Goal: Task Accomplishment & Management: Manage account settings

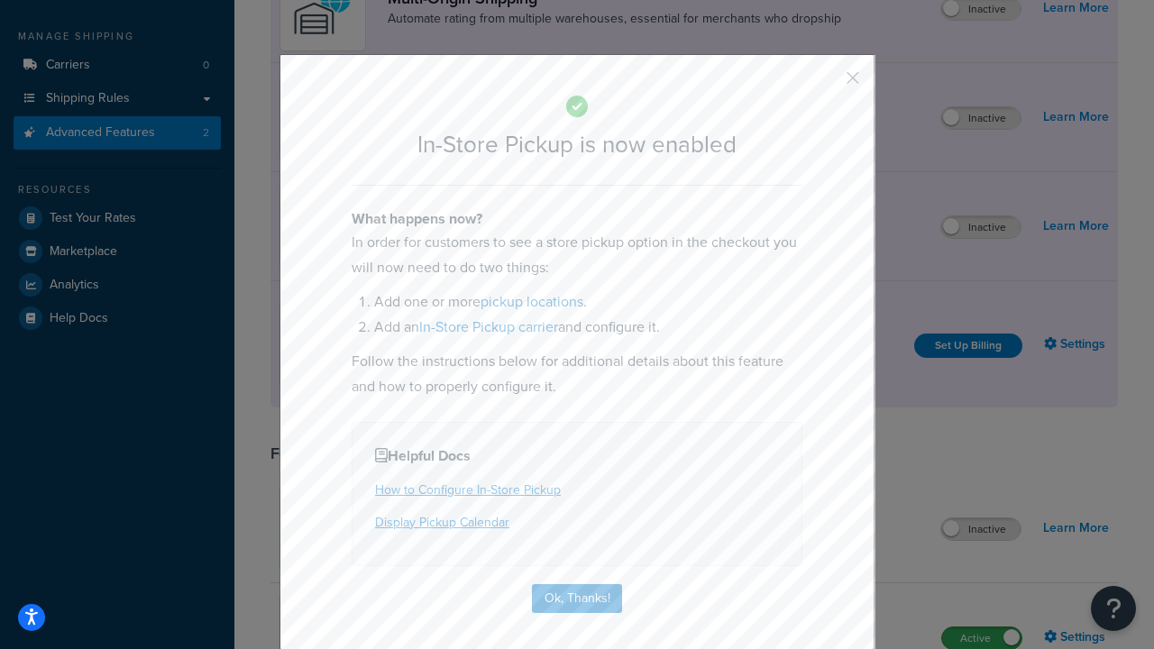
scroll to position [305, 0]
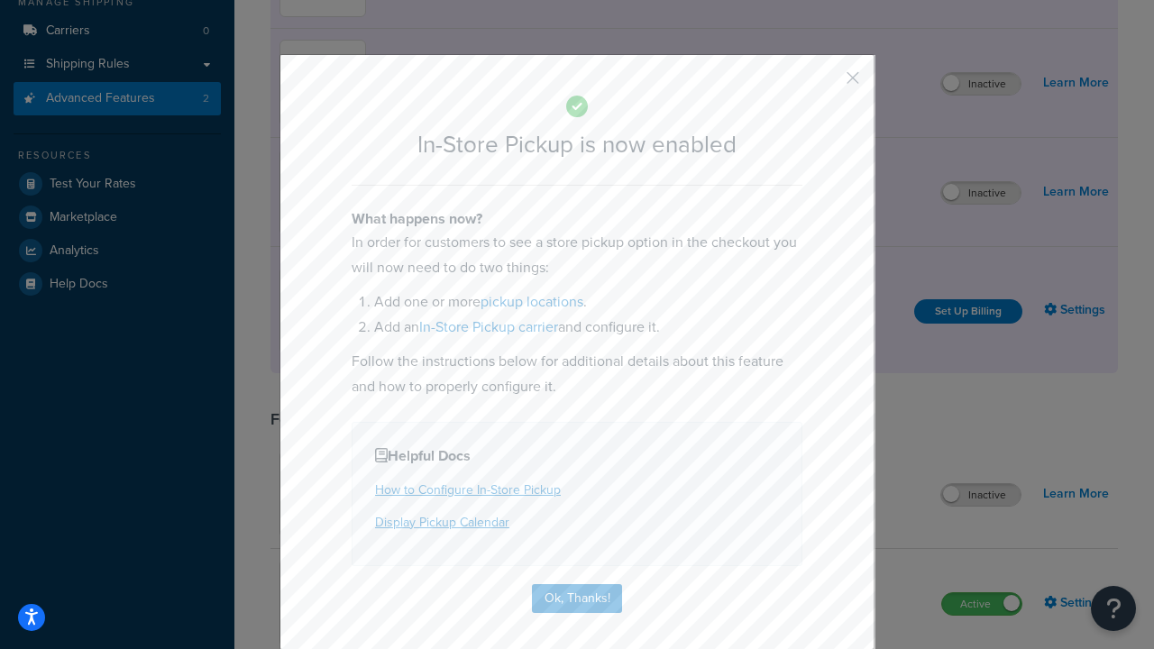
click at [826, 82] on button "button" at bounding box center [826, 84] width 5 height 5
click at [981, 193] on label "Inactive" at bounding box center [980, 193] width 79 height 22
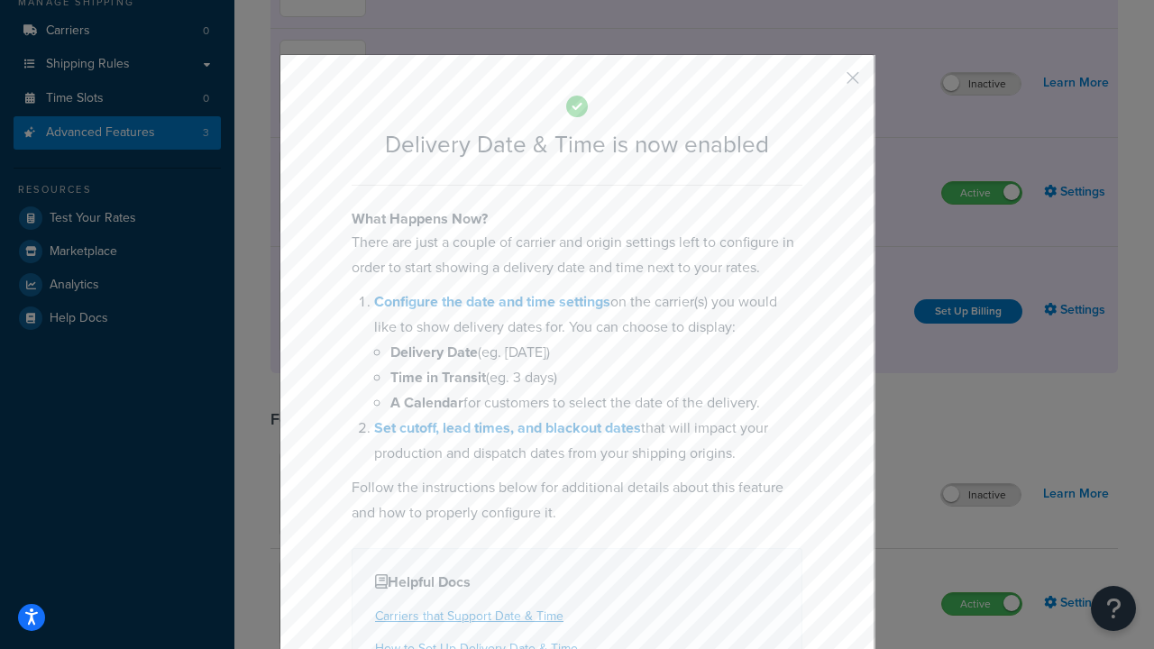
click at [826, 82] on button "button" at bounding box center [826, 84] width 5 height 5
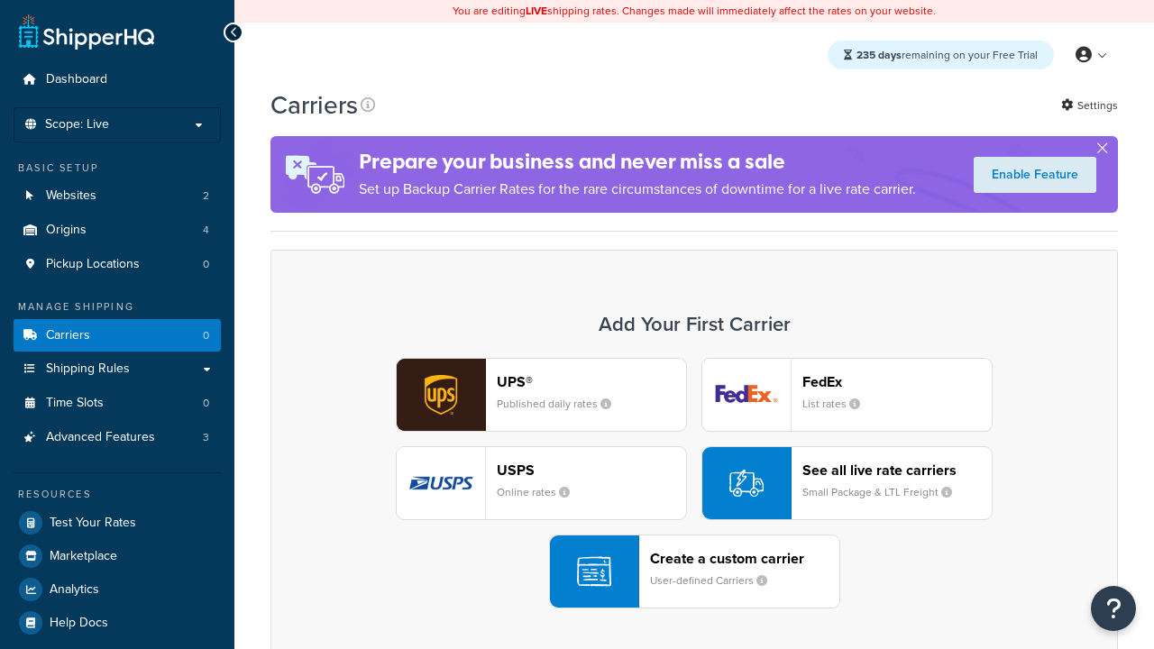
click at [694, 571] on div "Create a custom carrier User-defined Carriers" at bounding box center [744, 571] width 189 height 43
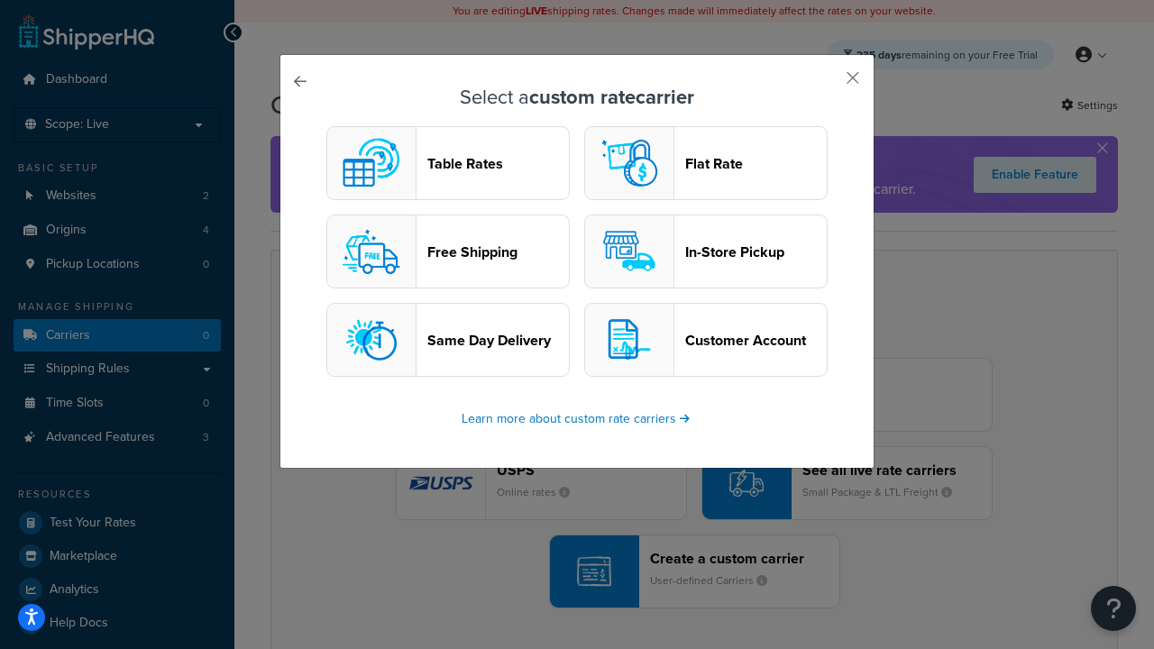
click at [706, 251] on header "In-Store Pickup" at bounding box center [756, 251] width 142 height 17
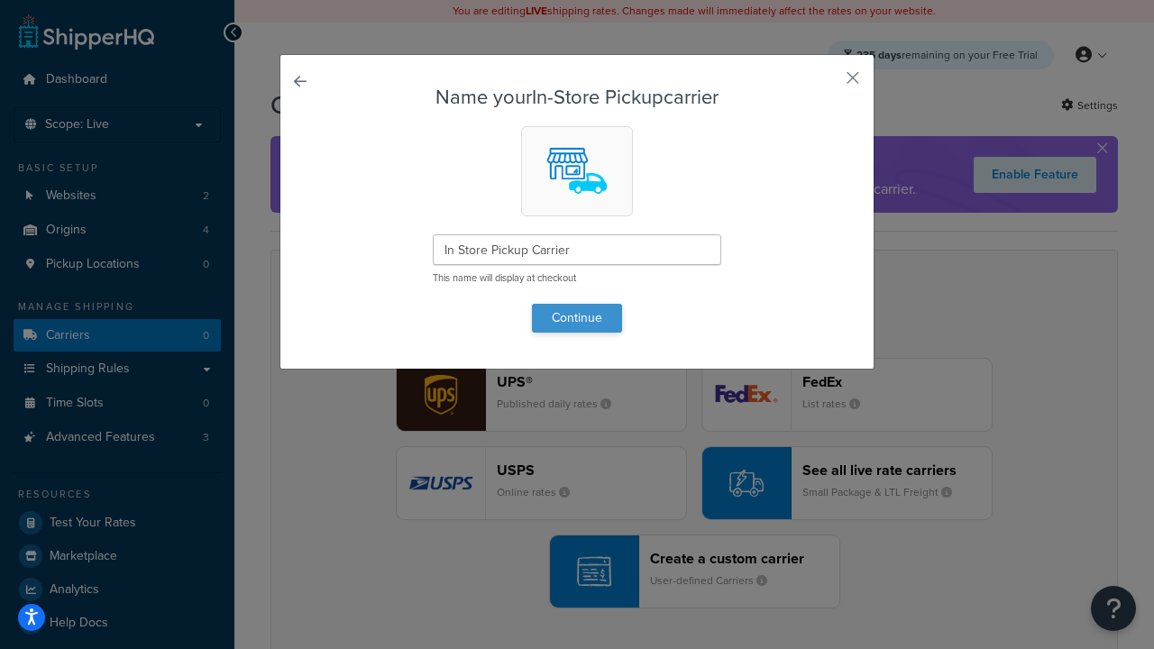
type input "In Store Pickup Carrier"
click at [577, 317] on button "Continue" at bounding box center [577, 318] width 90 height 29
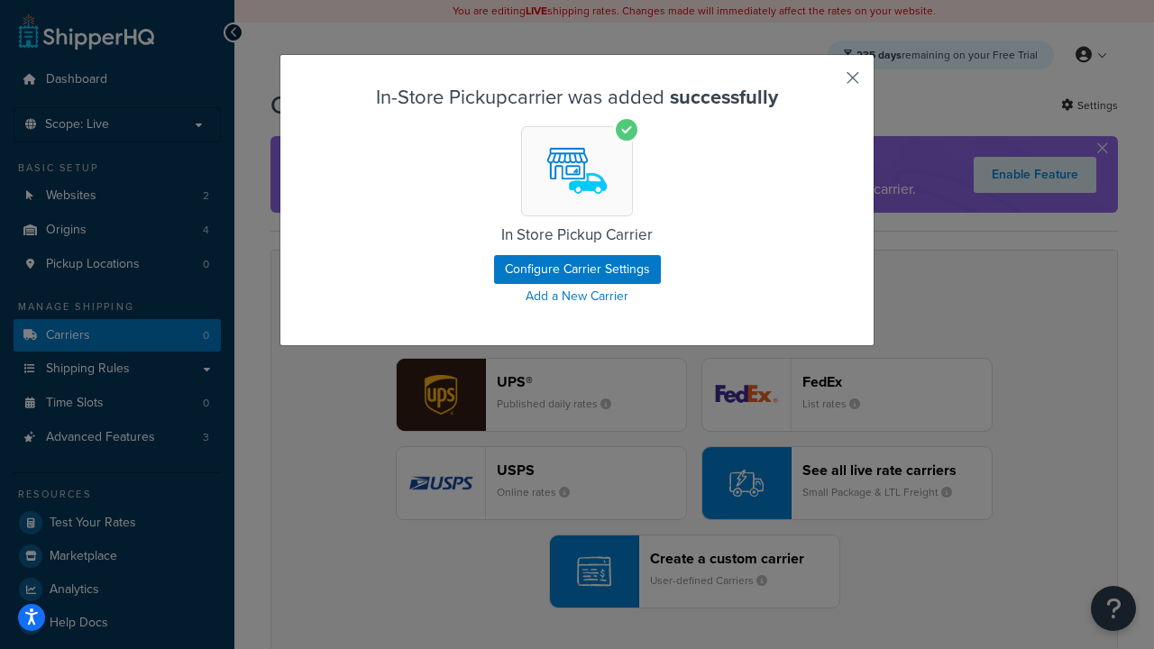
click at [826, 84] on button "button" at bounding box center [826, 84] width 5 height 5
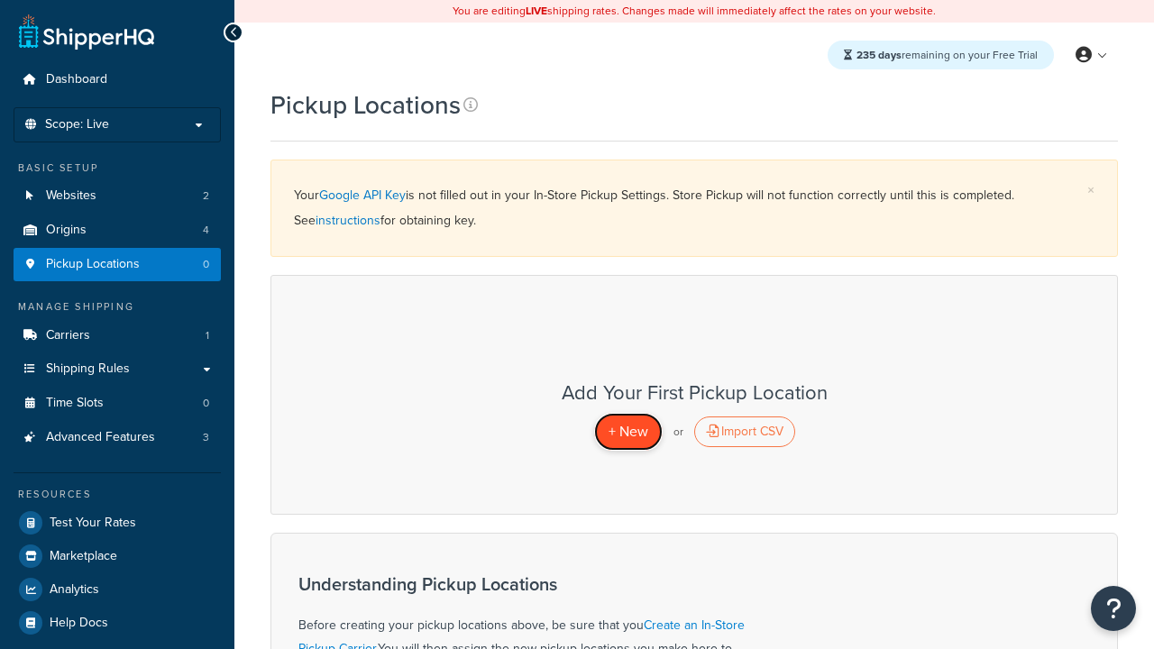
click at [627, 431] on span "+ New" at bounding box center [628, 431] width 40 height 21
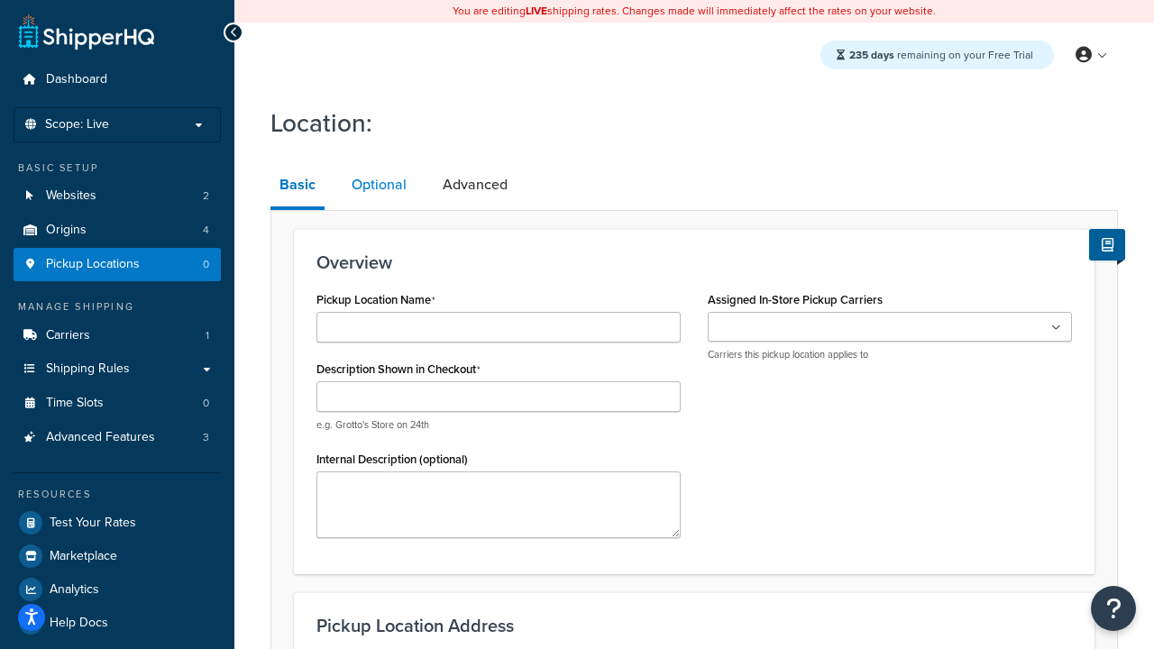
click at [379, 185] on link "Optional" at bounding box center [379, 184] width 73 height 43
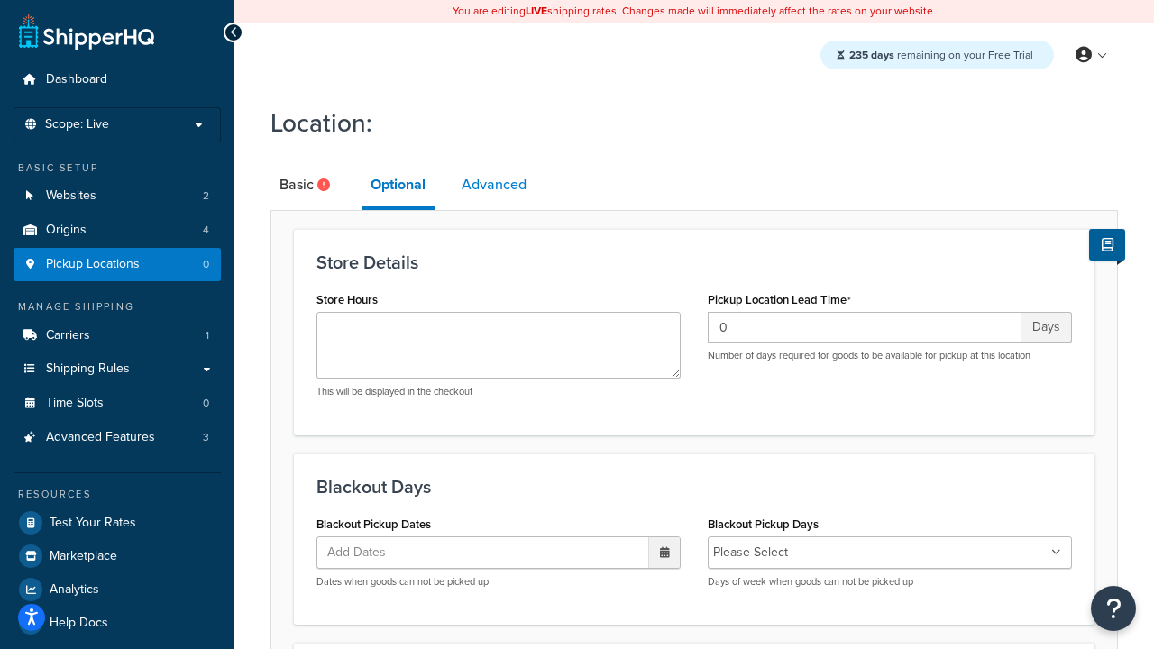
click at [494, 185] on link "Advanced" at bounding box center [493, 184] width 83 height 43
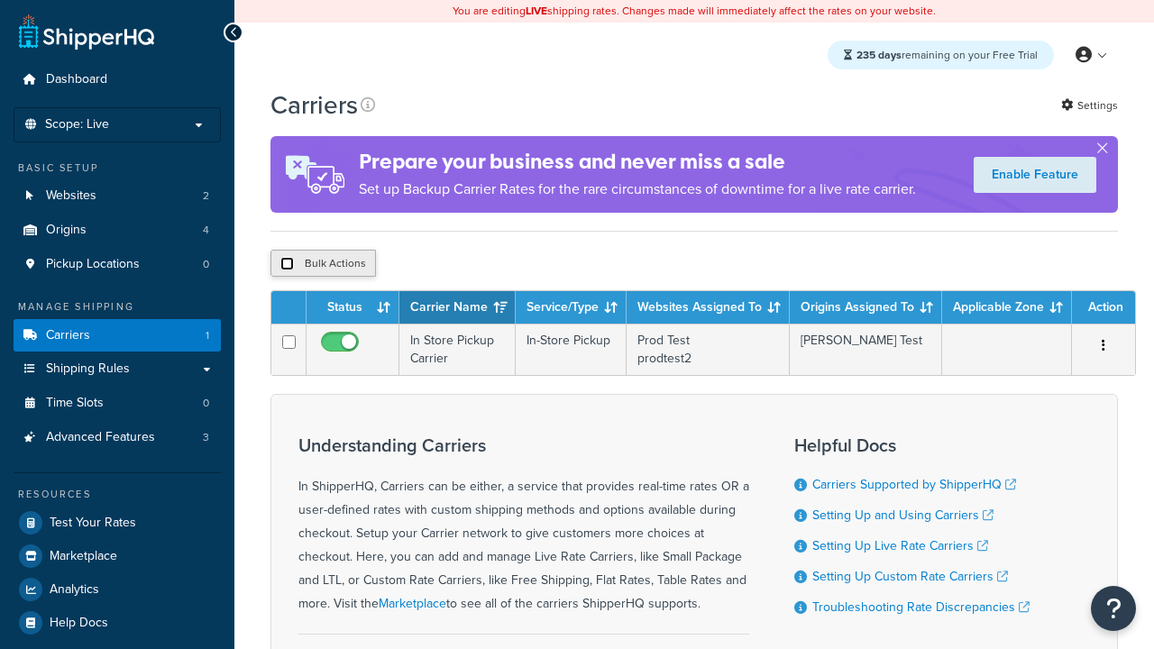
click at [287, 266] on input "checkbox" at bounding box center [287, 264] width 14 height 14
checkbox input "true"
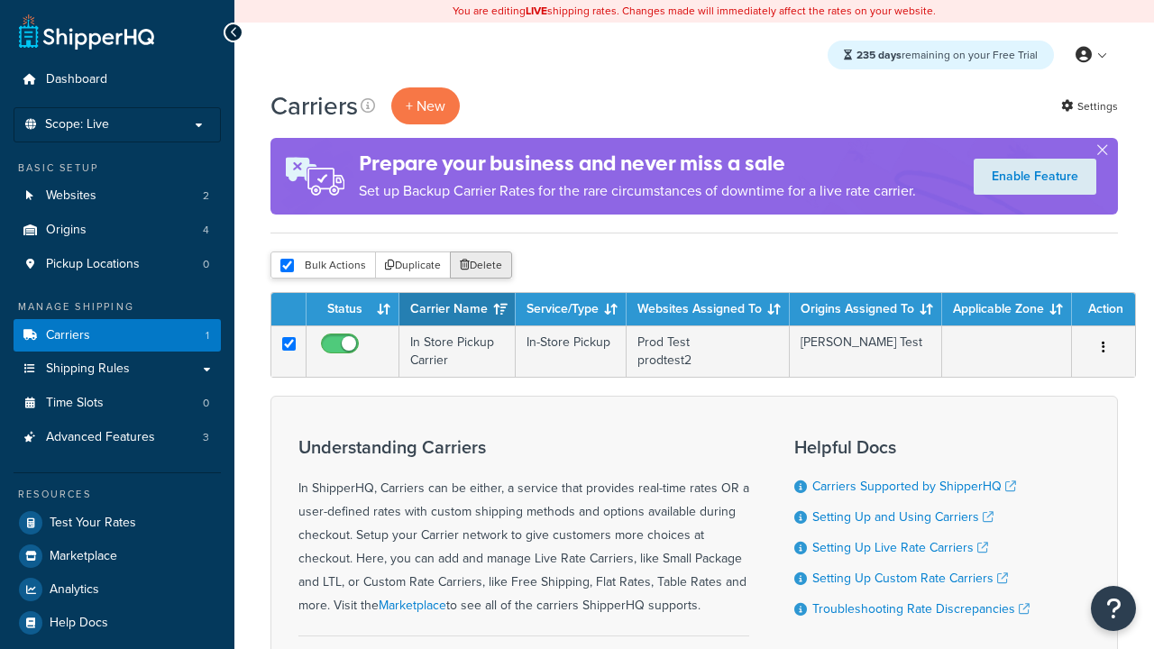
click at [485, 266] on button "Delete" at bounding box center [481, 264] width 62 height 27
